Goal: Task Accomplishment & Management: Manage account settings

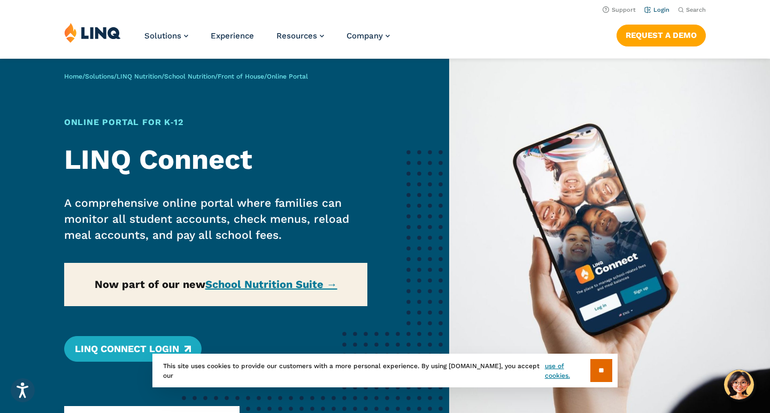
click at [652, 11] on link "Login" at bounding box center [656, 9] width 25 height 7
